Goal: Find specific page/section: Find specific page/section

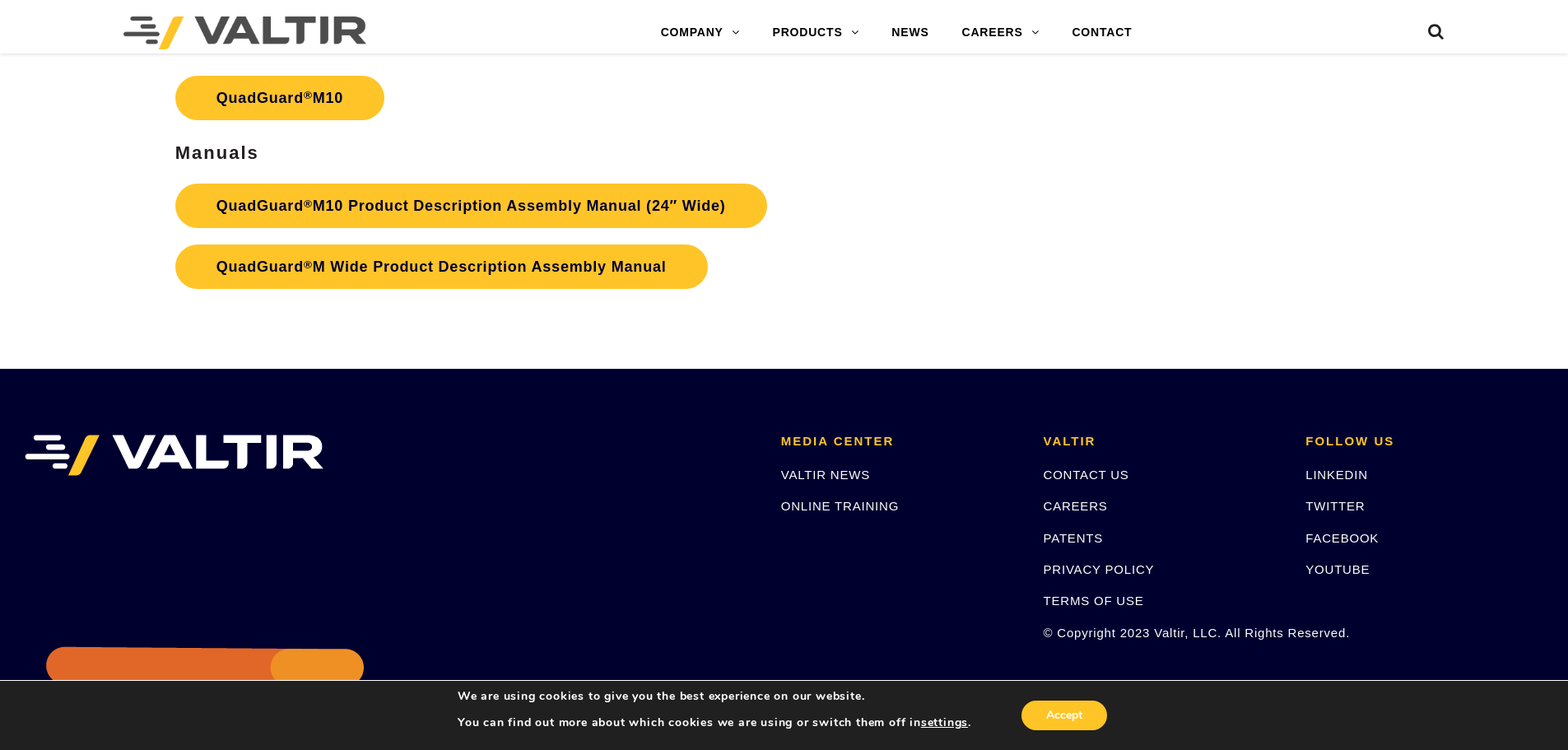
scroll to position [6389, 0]
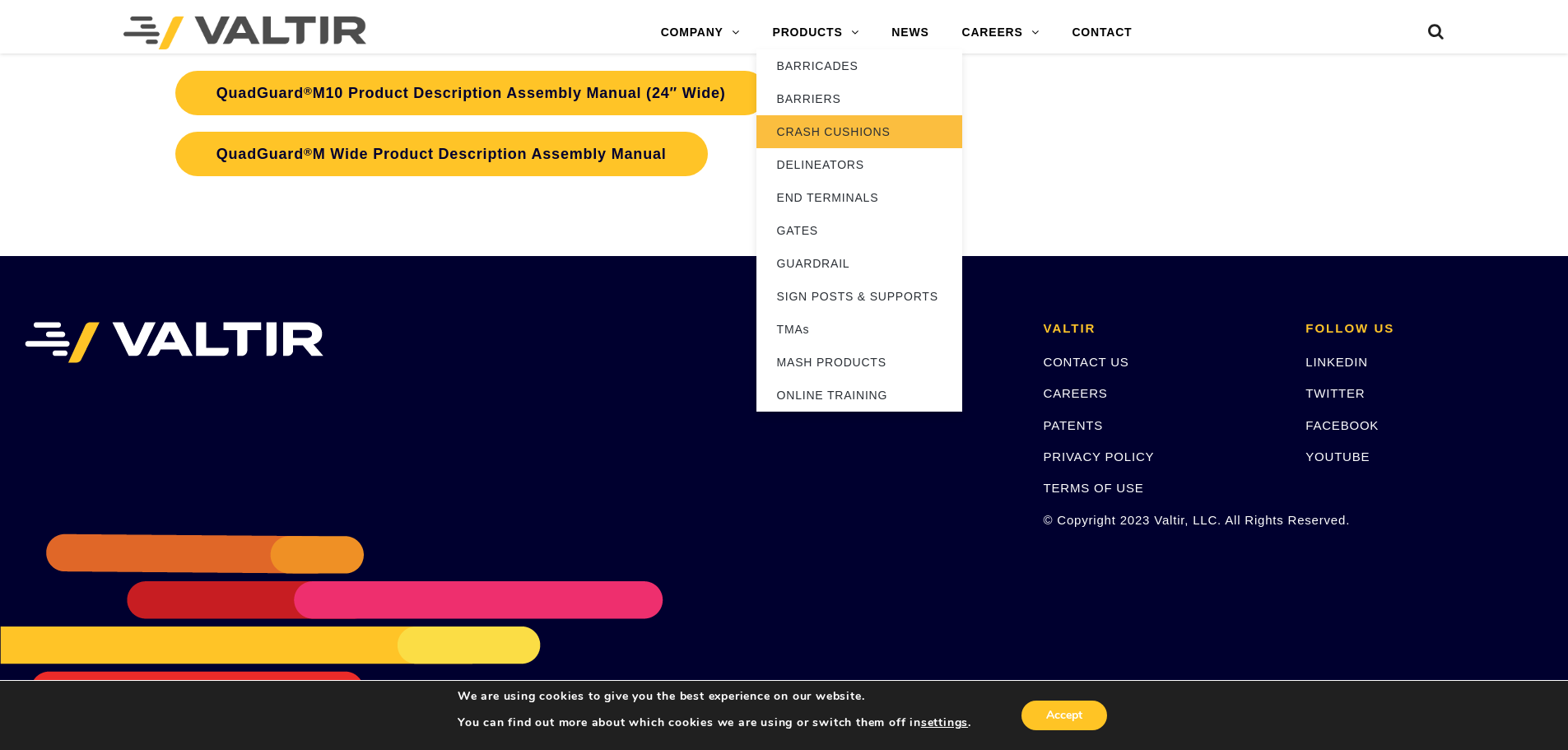
click at [842, 133] on link "CRASH CUSHIONS" at bounding box center [859, 131] width 206 height 33
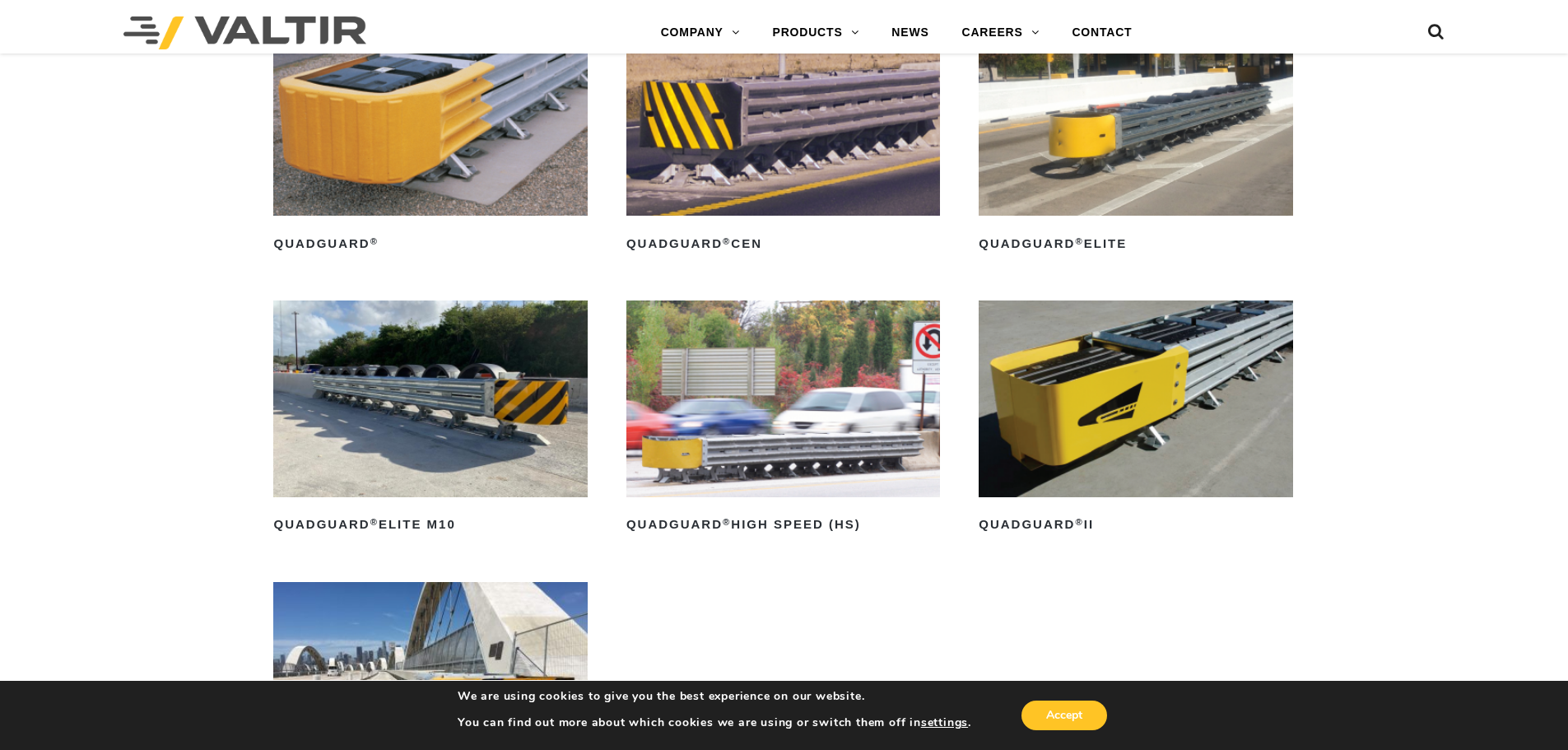
scroll to position [988, 0]
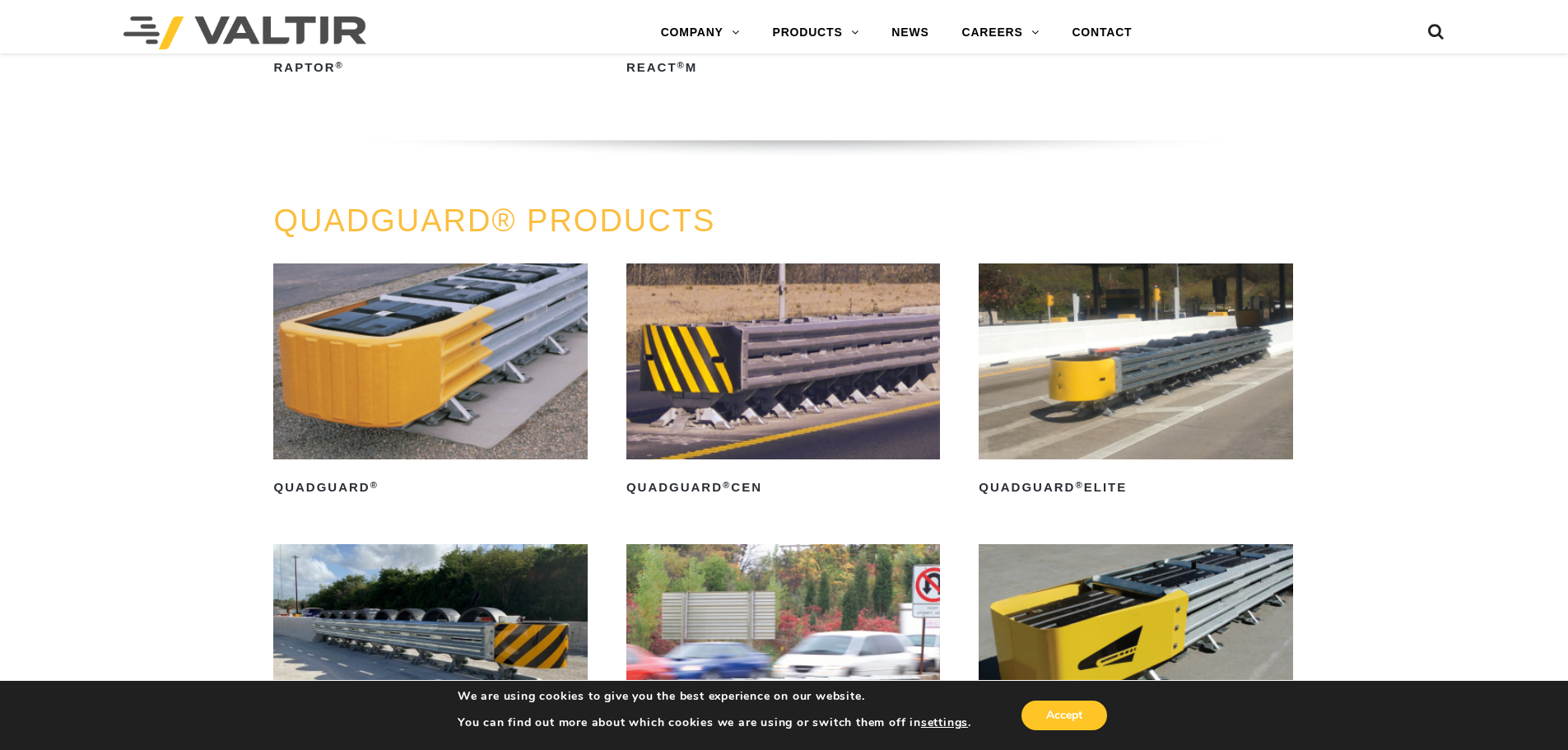
click at [446, 298] on img at bounding box center [430, 362] width 314 height 196
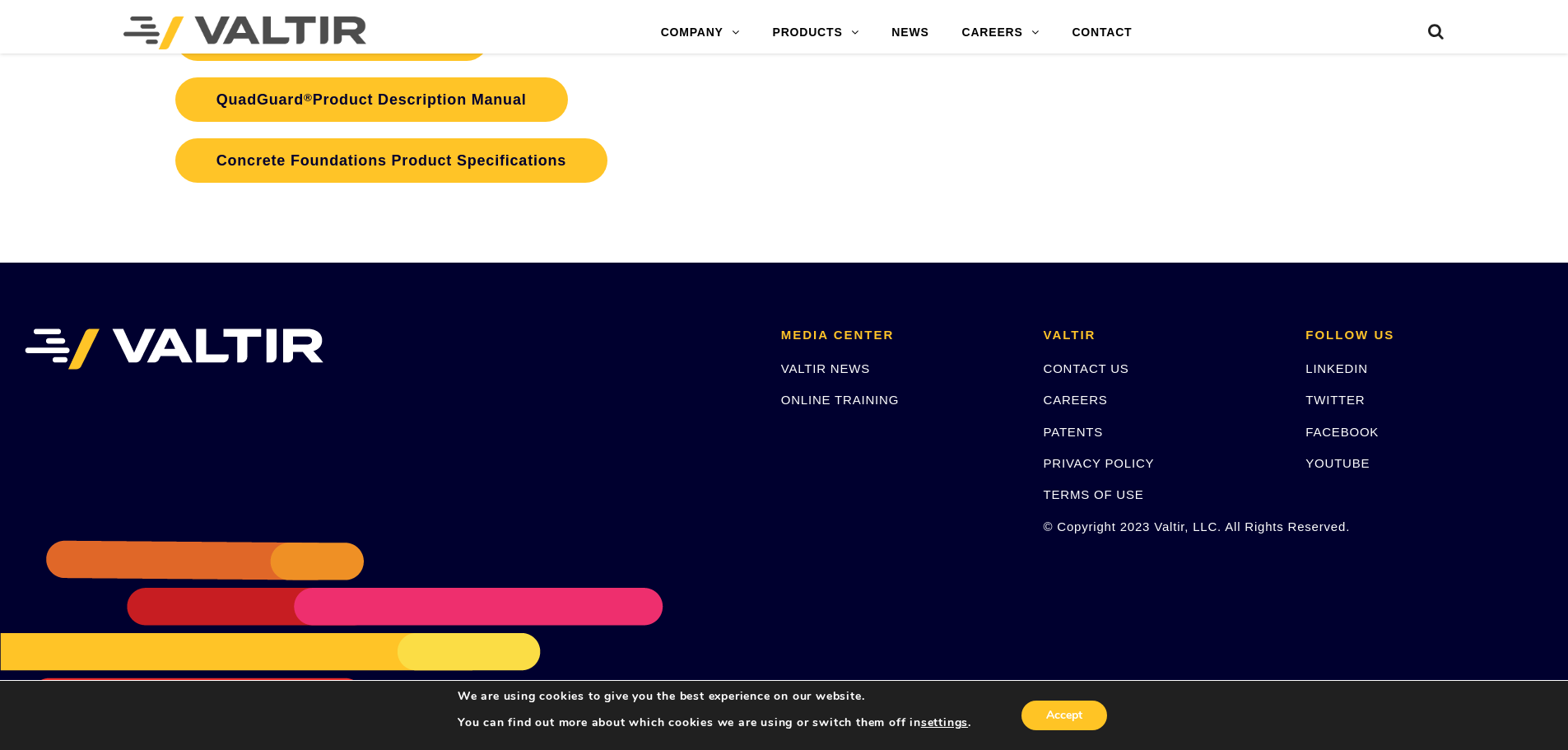
scroll to position [3650, 0]
